Goal: Information Seeking & Learning: Learn about a topic

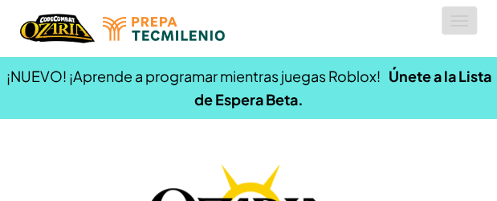
click at [460, 22] on button "[MEDICAL_DATA] la navigación" at bounding box center [459, 20] width 35 height 28
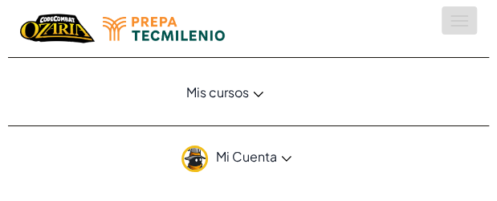
scroll to position [18, 0]
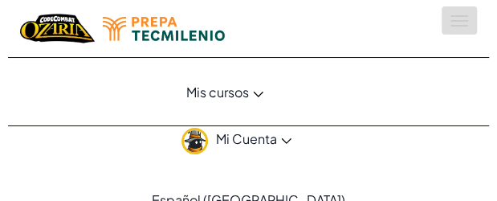
click at [461, 23] on button "[MEDICAL_DATA] la navigación" at bounding box center [459, 20] width 35 height 28
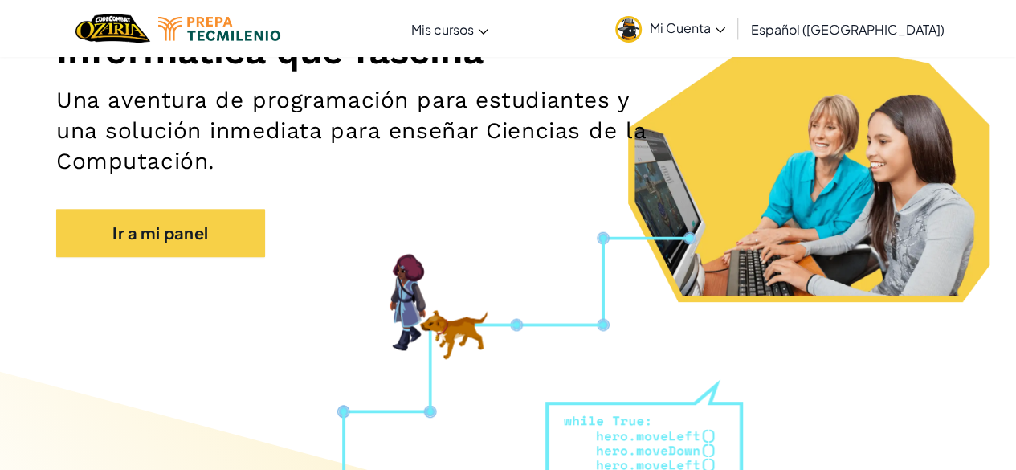
scroll to position [225, 0]
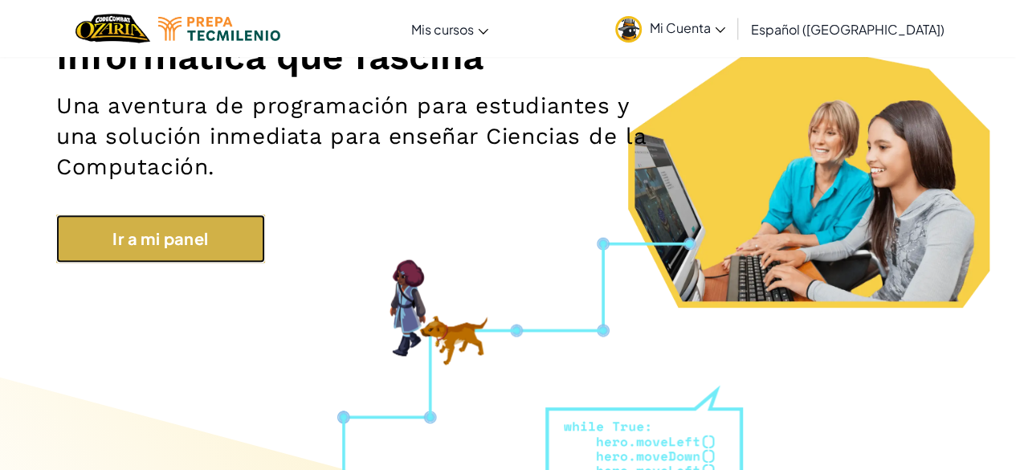
click at [156, 200] on link "Ir a mi panel" at bounding box center [160, 238] width 209 height 48
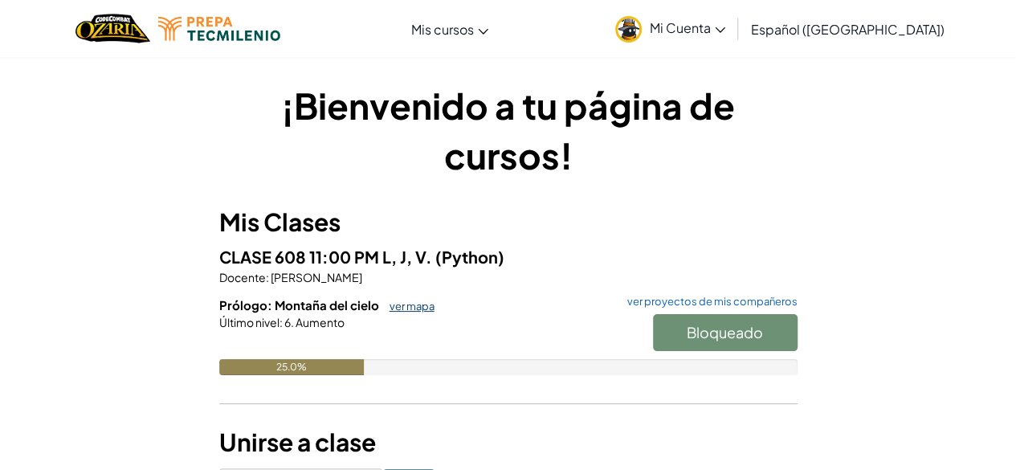
click at [411, 200] on link "ver mapa" at bounding box center [408, 306] width 53 height 13
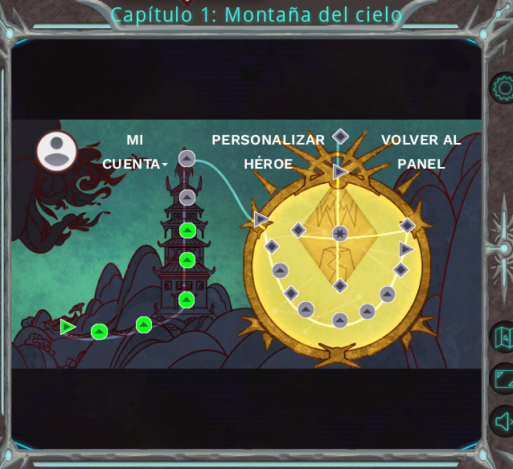
click at [178, 200] on div "Mi Cuenta Personalizar héroe Volver al panel" at bounding box center [246, 244] width 472 height 249
click at [183, 200] on img at bounding box center [187, 260] width 16 height 16
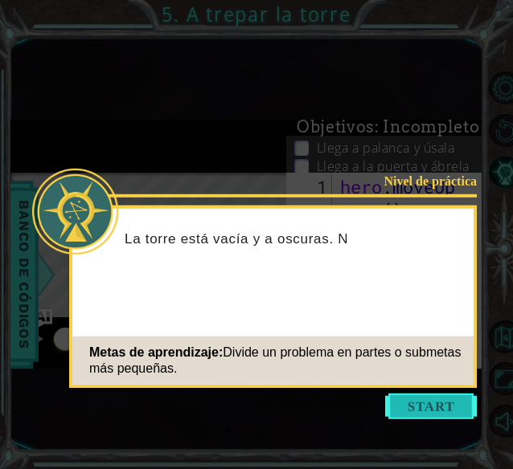
click at [441, 200] on button "Start" at bounding box center [431, 407] width 92 height 26
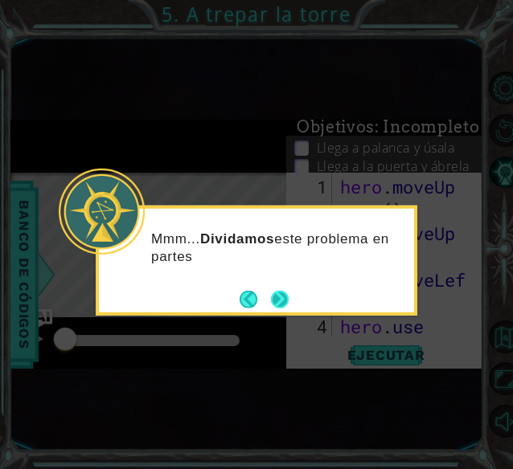
click at [282, 200] on button "Next" at bounding box center [280, 299] width 18 height 18
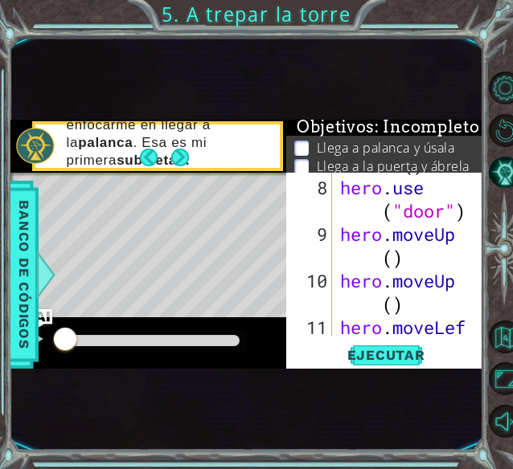
scroll to position [349, 0]
drag, startPoint x: 480, startPoint y: 266, endPoint x: 475, endPoint y: 283, distance: 17.8
click at [475, 200] on div "7 8 9 10 11 12 13 hero . moveRig ht ( ) hero . use ( "door" ) hero . moveUp ( )…" at bounding box center [384, 271] width 196 height 196
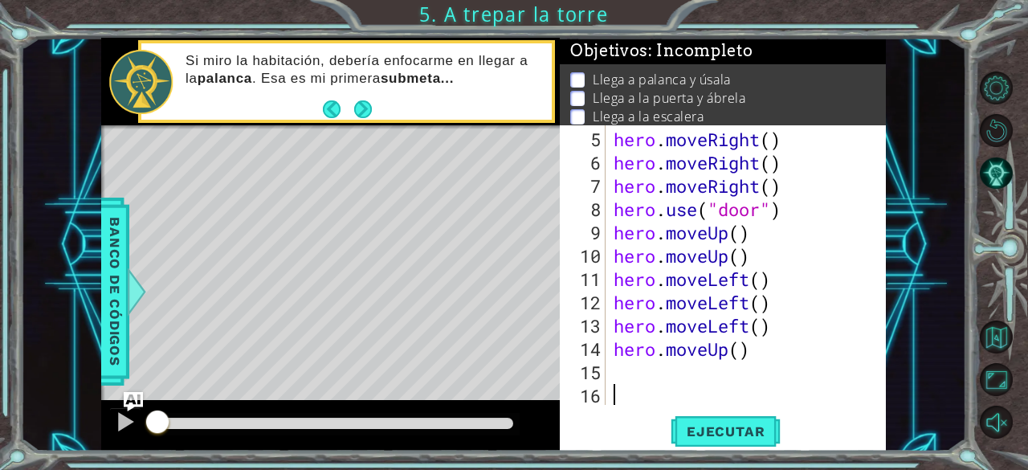
scroll to position [93, 0]
